Goal: Task Accomplishment & Management: Manage account settings

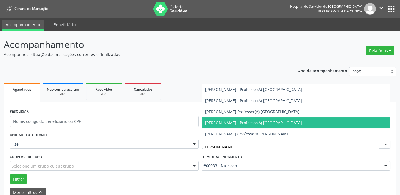
type input "[PERSON_NAME]"
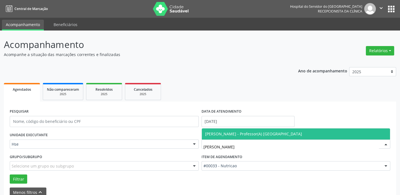
click at [249, 133] on span "[PERSON_NAME] - Professor(A) [GEOGRAPHIC_DATA]" at bounding box center [253, 133] width 97 height 5
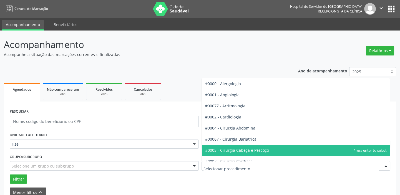
type input "V"
type input "CARD"
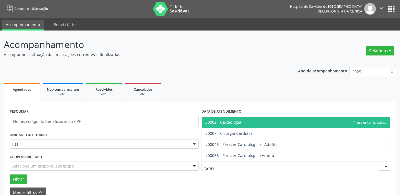
click at [302, 123] on span "#0002 - Cardiologia" at bounding box center [296, 122] width 189 height 11
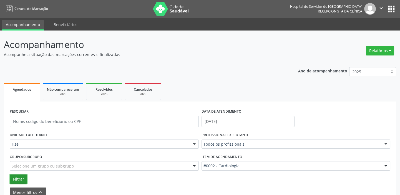
click at [21, 181] on button "Filtrar" at bounding box center [19, 179] width 18 height 9
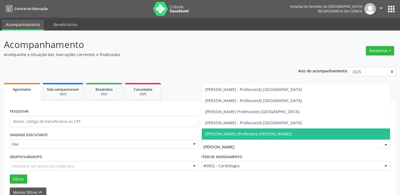
type input "[PERSON_NAME]"
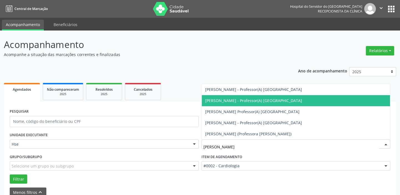
click at [237, 99] on span "[PERSON_NAME] - Professor(A) [GEOGRAPHIC_DATA]" at bounding box center [253, 100] width 97 height 5
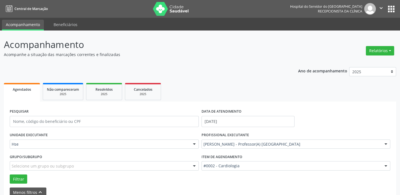
drag, startPoint x: 8, startPoint y: 181, endPoint x: 11, endPoint y: 181, distance: 3.1
click at [9, 181] on div "Filtrar" at bounding box center [200, 179] width 384 height 9
click at [14, 181] on button "Filtrar" at bounding box center [19, 179] width 18 height 9
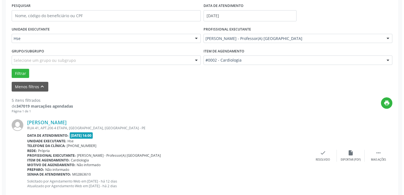
scroll to position [123, 0]
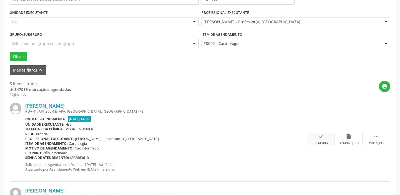
click at [317, 140] on div "check Resolvido" at bounding box center [321, 139] width 28 height 12
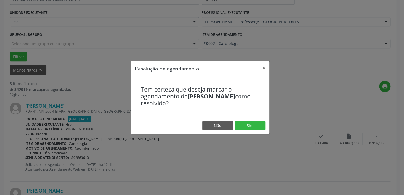
click at [246, 131] on footer "Não Sim" at bounding box center [200, 126] width 138 height 18
click at [246, 126] on button "Sim" at bounding box center [250, 125] width 31 height 9
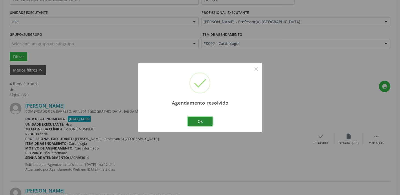
click at [204, 123] on button "Ok" at bounding box center [200, 121] width 25 height 9
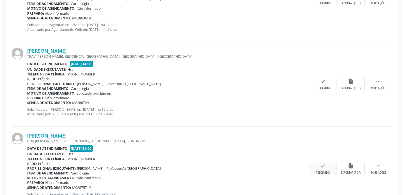
scroll to position [372, 0]
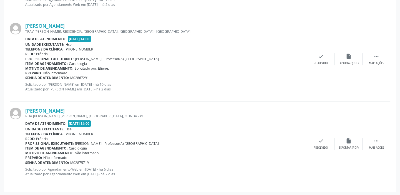
drag, startPoint x: 326, startPoint y: 136, endPoint x: 319, endPoint y: 136, distance: 6.9
click at [325, 136] on div "[PERSON_NAME] [GEOGRAPHIC_DATA]. [PERSON_NAME], [GEOGRAPHIC_DATA], OLINDA - PE …" at bounding box center [200, 144] width 381 height 84
click at [315, 140] on div "check Resolvido" at bounding box center [321, 144] width 28 height 12
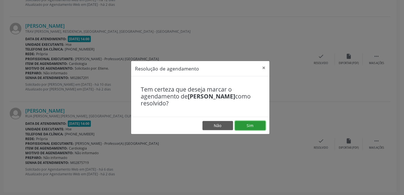
click at [253, 125] on button "Sim" at bounding box center [250, 125] width 31 height 9
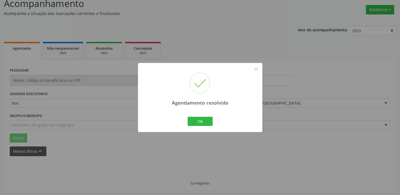
scroll to position [288, 0]
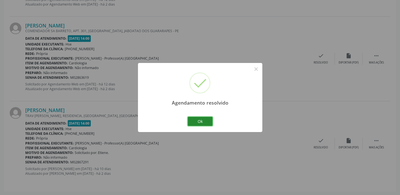
click at [203, 124] on button "Ok" at bounding box center [200, 121] width 25 height 9
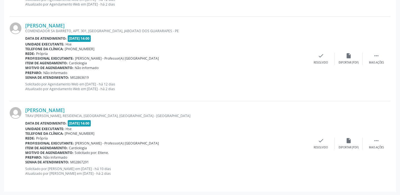
scroll to position [136, 0]
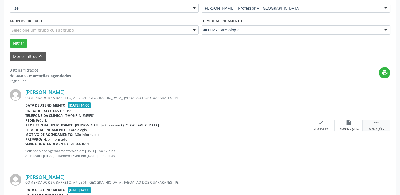
click at [376, 122] on icon "" at bounding box center [377, 123] width 6 height 6
click at [354, 123] on div "alarm_off Não compareceu" at bounding box center [349, 126] width 28 height 12
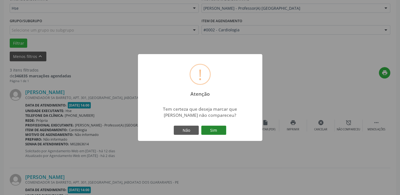
click at [211, 131] on button "Sim" at bounding box center [213, 130] width 25 height 9
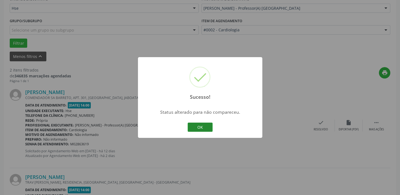
click at [197, 130] on button "OK" at bounding box center [200, 127] width 25 height 9
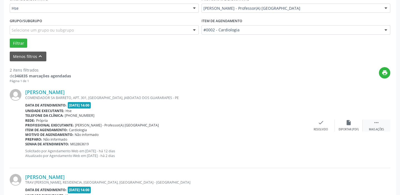
drag, startPoint x: 385, startPoint y: 125, endPoint x: 366, endPoint y: 123, distance: 19.5
click at [385, 125] on div " Mais ações" at bounding box center [377, 126] width 28 height 12
click at [342, 122] on div "alarm_off Não compareceu" at bounding box center [349, 126] width 28 height 12
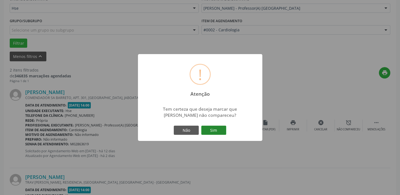
click at [210, 130] on button "Sim" at bounding box center [213, 130] width 25 height 9
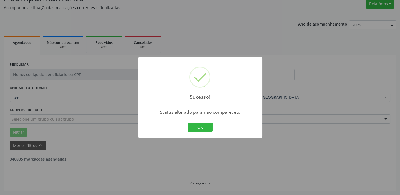
scroll to position [118, 0]
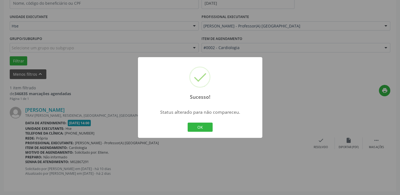
click at [210, 130] on button "OK" at bounding box center [200, 127] width 25 height 9
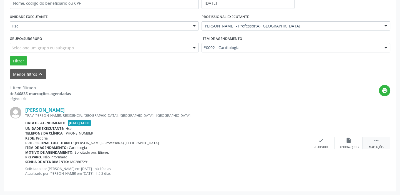
click at [372, 140] on div " Mais ações" at bounding box center [377, 144] width 28 height 12
click at [356, 140] on div "alarm_off Não compareceu" at bounding box center [349, 144] width 28 height 12
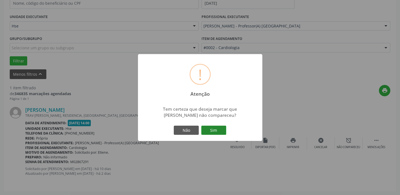
click at [216, 131] on button "Sim" at bounding box center [213, 130] width 25 height 9
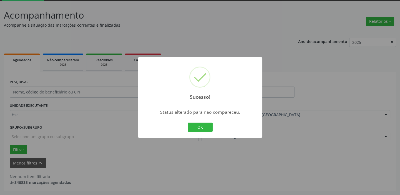
scroll to position [29, 0]
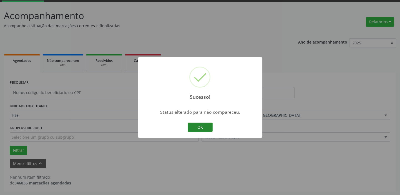
click at [206, 130] on button "OK" at bounding box center [200, 127] width 25 height 9
